Goal: Information Seeking & Learning: Learn about a topic

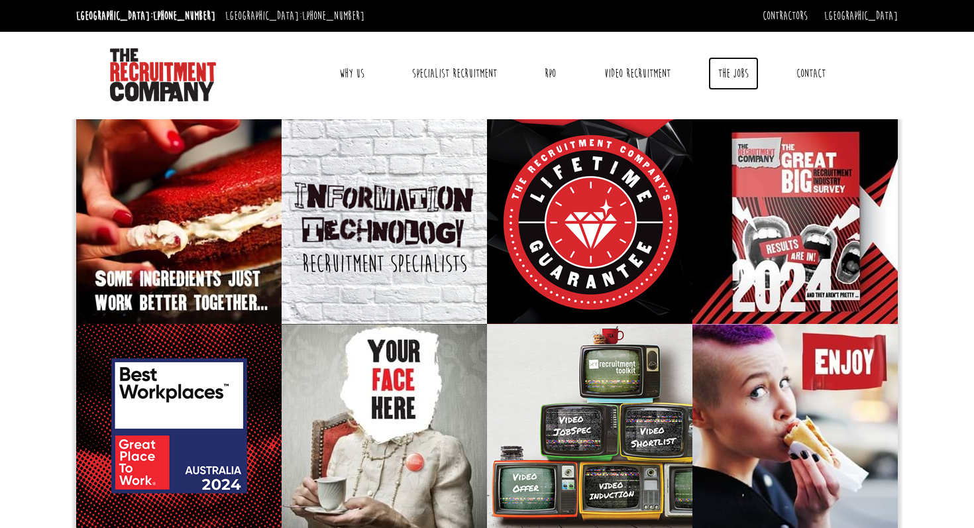
click at [739, 76] on link "The Jobs" at bounding box center [734, 73] width 50 height 33
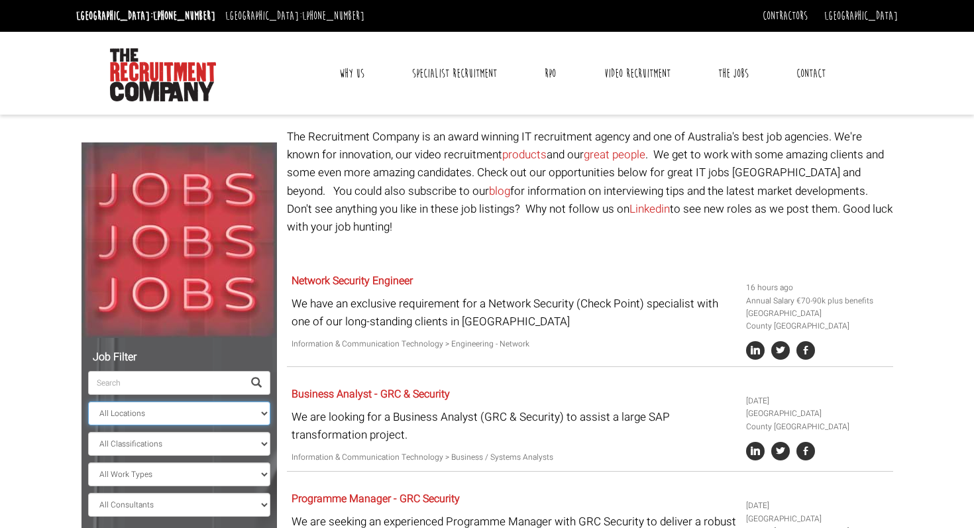
click at [156, 412] on select "All Locations [GEOGRAPHIC_DATA] [GEOGRAPHIC_DATA] [GEOGRAPHIC_DATA] [GEOGRAPHIC…" at bounding box center [179, 414] width 182 height 24
select select "[GEOGRAPHIC_DATA]"
click at [88, 402] on select "All Locations [GEOGRAPHIC_DATA] [GEOGRAPHIC_DATA] [GEOGRAPHIC_DATA] [GEOGRAPHIC…" at bounding box center [179, 414] width 182 height 24
